Goal: Use online tool/utility: Utilize a website feature to perform a specific function

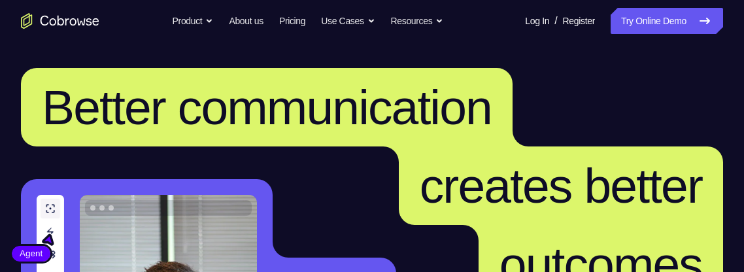
scroll to position [237, 0]
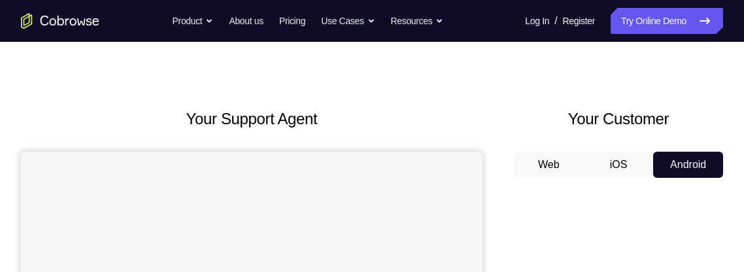
scroll to position [18, 0]
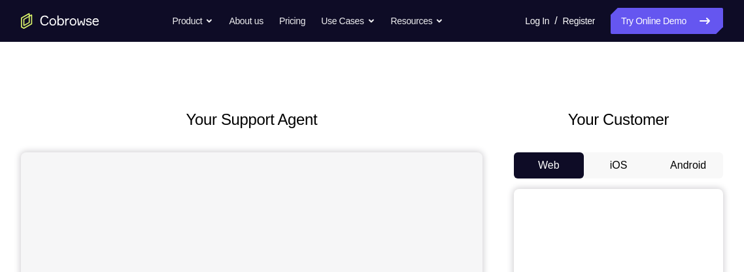
click at [697, 164] on button "Android" at bounding box center [688, 165] width 70 height 26
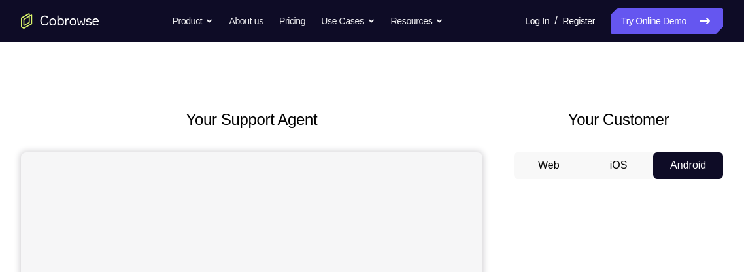
click at [697, 164] on button "Android" at bounding box center [688, 165] width 70 height 26
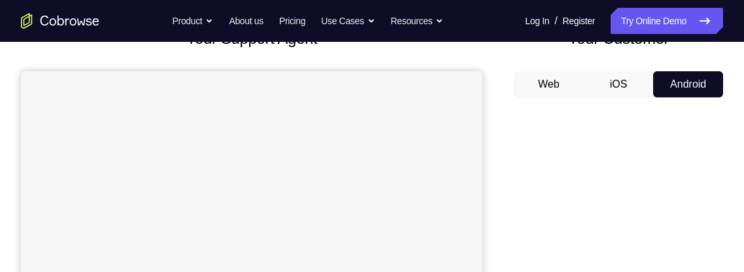
scroll to position [101, 0]
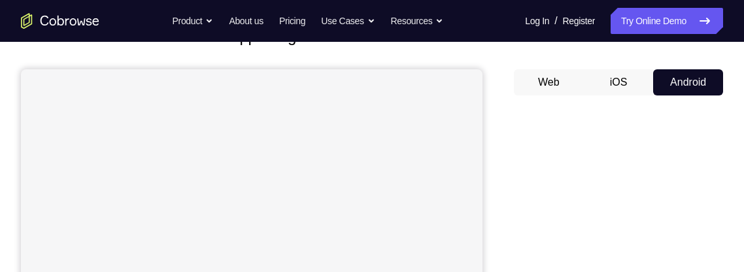
click at [694, 89] on button "Android" at bounding box center [688, 82] width 70 height 26
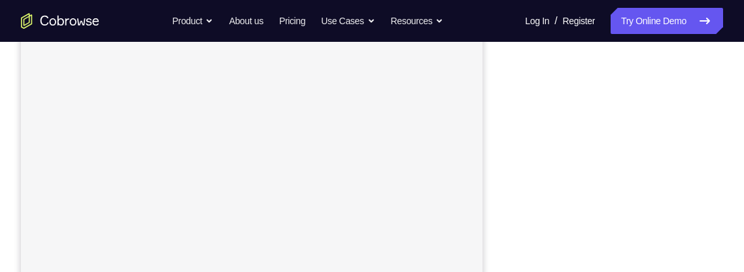
scroll to position [300, 0]
